Goal: Task Accomplishment & Management: Manage account settings

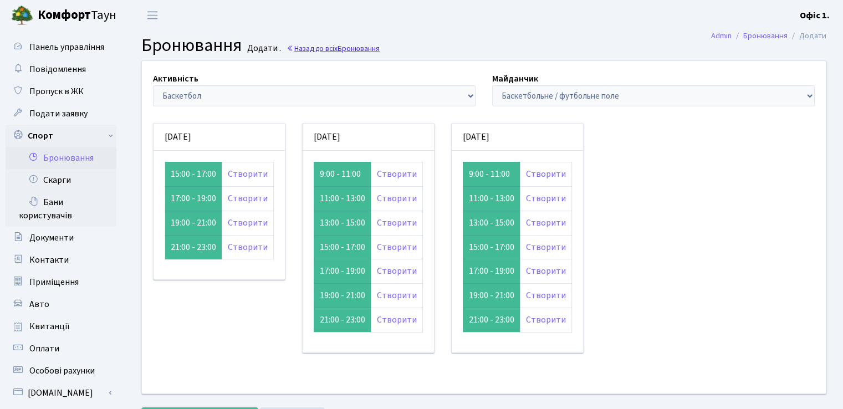
click at [301, 48] on link "Назад до всіх Бронювання" at bounding box center [332, 48] width 93 height 11
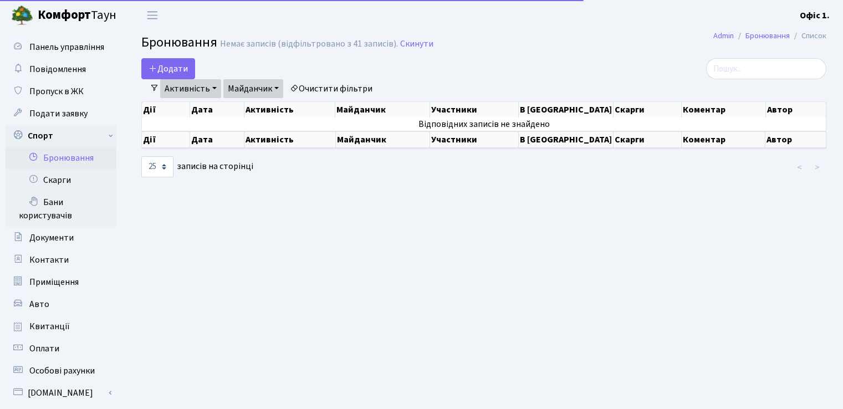
select select "25"
